Goal: Transaction & Acquisition: Obtain resource

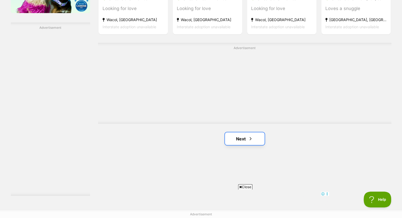
click at [246, 138] on link "Next" at bounding box center [245, 138] width 40 height 13
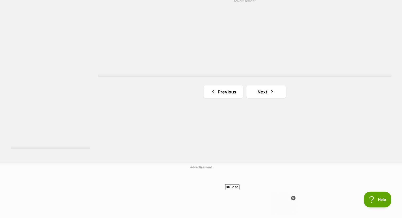
scroll to position [978, 0]
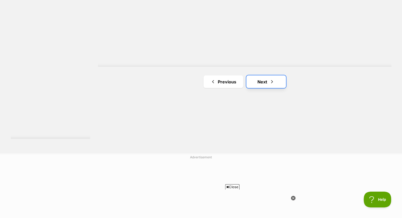
click at [268, 81] on link "Next" at bounding box center [266, 81] width 40 height 13
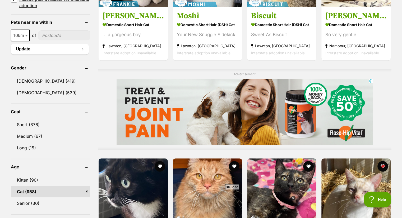
scroll to position [423, 0]
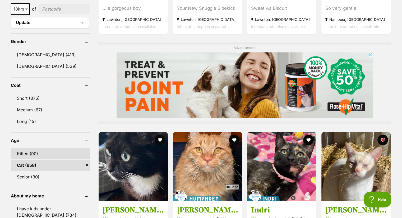
click at [28, 152] on link "Kitten (90)" at bounding box center [50, 153] width 79 height 11
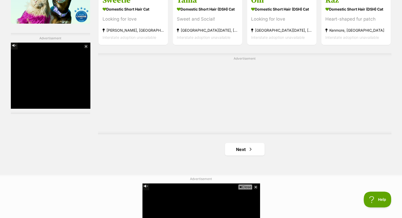
scroll to position [927, 0]
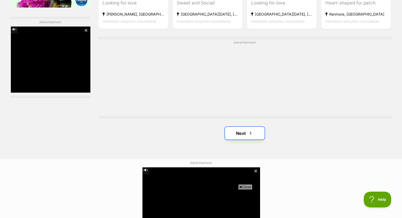
click at [250, 133] on span "Next page" at bounding box center [250, 133] width 5 height 6
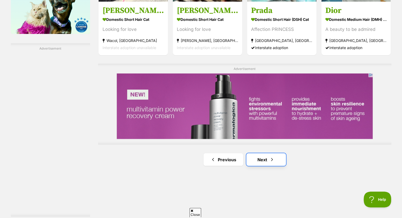
click at [261, 158] on link "Next" at bounding box center [266, 159] width 40 height 13
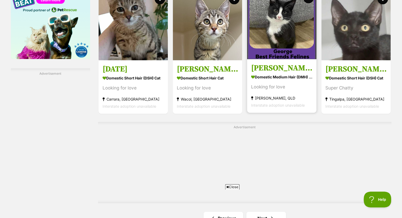
scroll to position [927, 0]
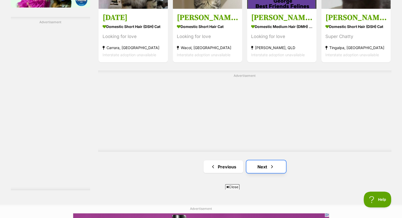
click at [262, 163] on link "Next" at bounding box center [266, 167] width 40 height 13
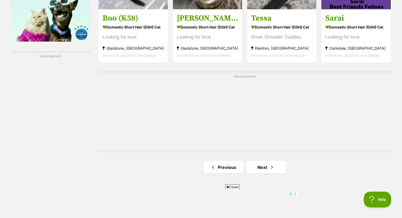
scroll to position [927, 0]
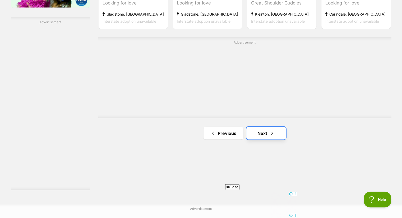
click at [264, 134] on link "Next" at bounding box center [266, 133] width 40 height 13
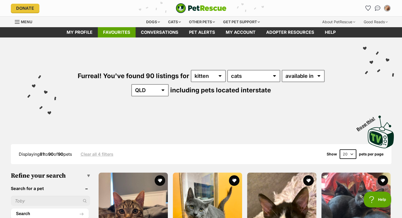
click at [111, 31] on link "Favourites" at bounding box center [117, 32] width 38 height 10
click at [117, 33] on link "Favourites" at bounding box center [117, 32] width 38 height 10
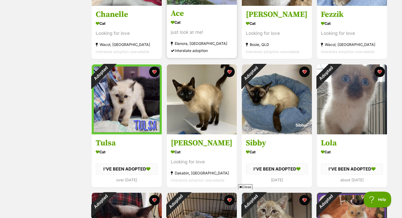
scroll to position [185, 0]
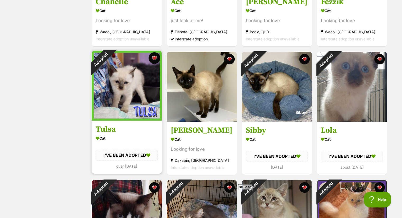
click at [154, 58] on button "favourite" at bounding box center [155, 58] width 12 height 12
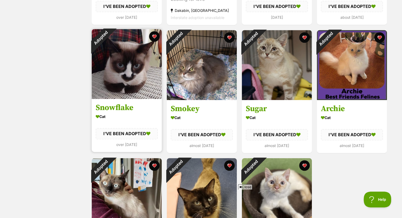
scroll to position [344, 0]
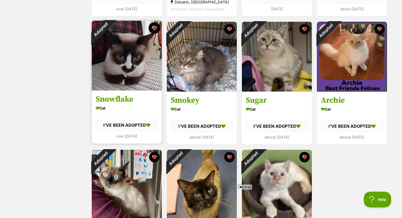
click at [155, 29] on button "favourite" at bounding box center [155, 28] width 12 height 12
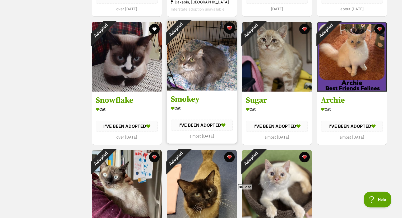
click at [229, 28] on button "favourite" at bounding box center [230, 28] width 12 height 12
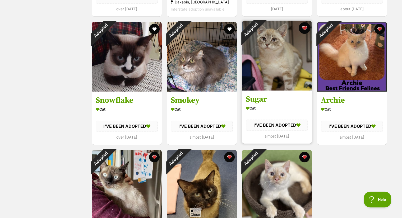
scroll to position [0, 0]
click at [305, 28] on button "favourite" at bounding box center [305, 28] width 12 height 12
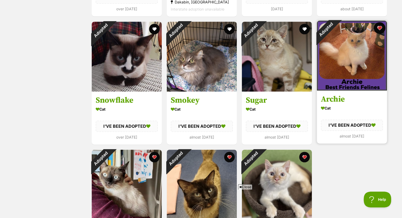
click at [381, 28] on button "favourite" at bounding box center [380, 28] width 12 height 12
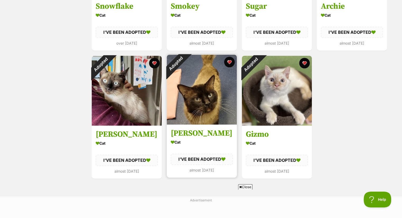
scroll to position [450, 0]
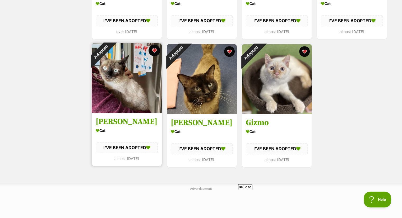
click at [153, 49] on button "favourite" at bounding box center [155, 51] width 12 height 12
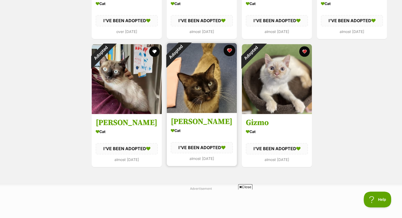
click at [232, 49] on button "favourite" at bounding box center [230, 51] width 12 height 12
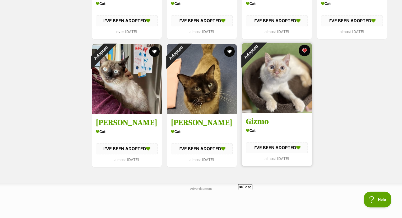
click at [305, 50] on button "favourite" at bounding box center [305, 51] width 12 height 12
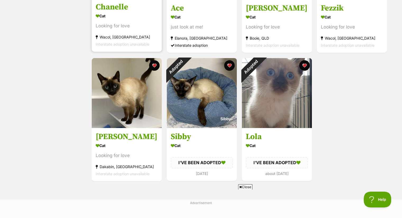
scroll to position [185, 0]
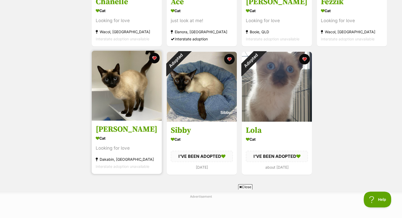
click at [124, 81] on img at bounding box center [127, 86] width 70 height 70
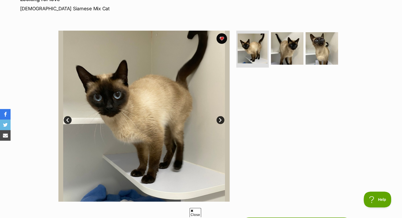
click at [218, 118] on link "Next" at bounding box center [221, 120] width 8 height 8
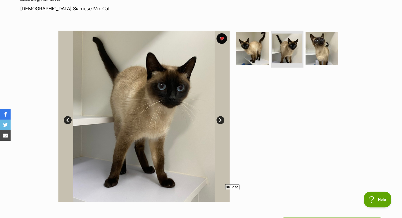
click at [220, 118] on link "Next" at bounding box center [221, 120] width 8 height 8
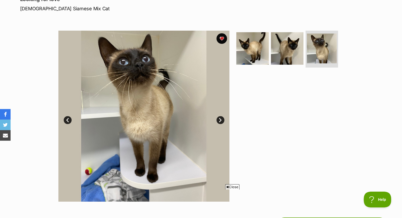
click at [219, 118] on link "Next" at bounding box center [221, 120] width 8 height 8
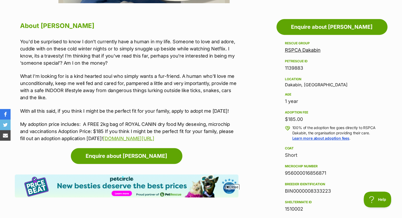
scroll to position [291, 0]
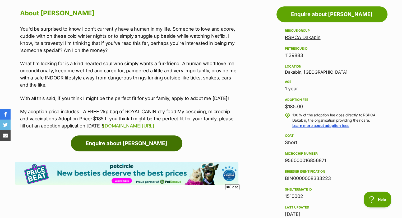
click at [138, 144] on link "Enquire about Sia" at bounding box center [127, 144] width 112 height 16
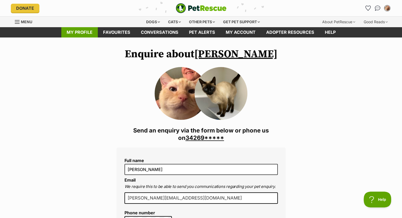
click at [83, 31] on link "My profile" at bounding box center [79, 32] width 36 height 10
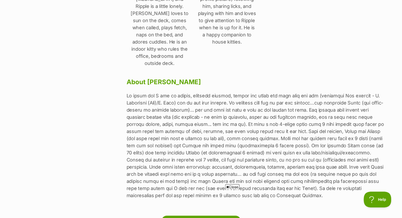
scroll to position [291, 0]
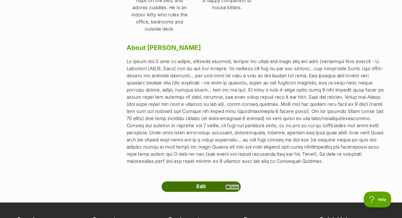
click at [214, 182] on link "Edit" at bounding box center [201, 187] width 79 height 11
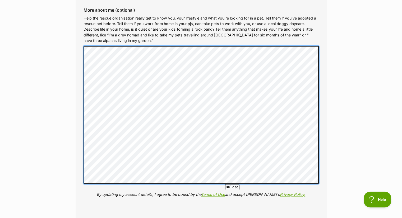
scroll to position [718, 0]
